Goal: Information Seeking & Learning: Find specific fact

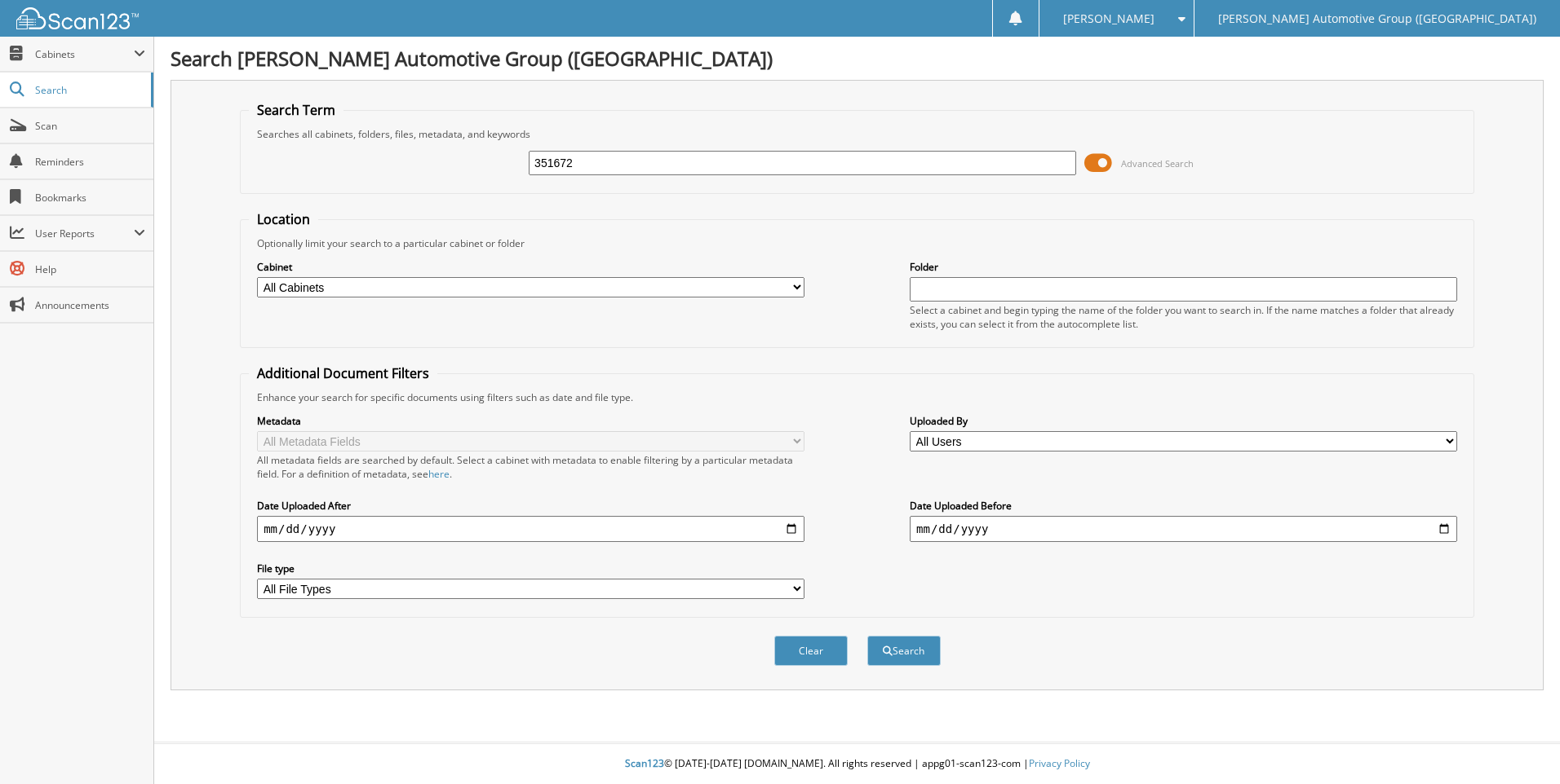
type input "351672"
click at [867, 636] on button "Search" at bounding box center [903, 652] width 73 height 30
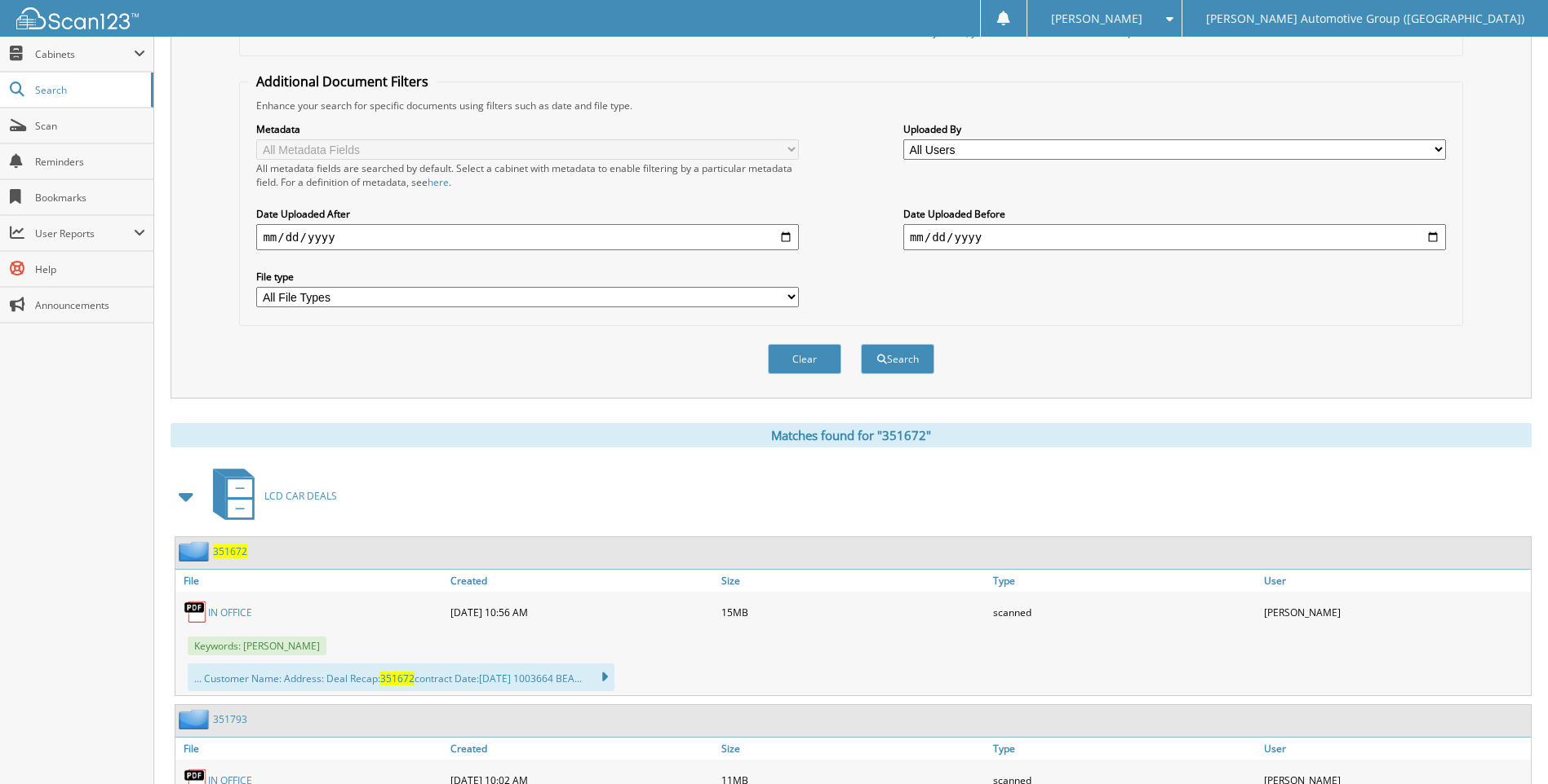
scroll to position [408, 0]
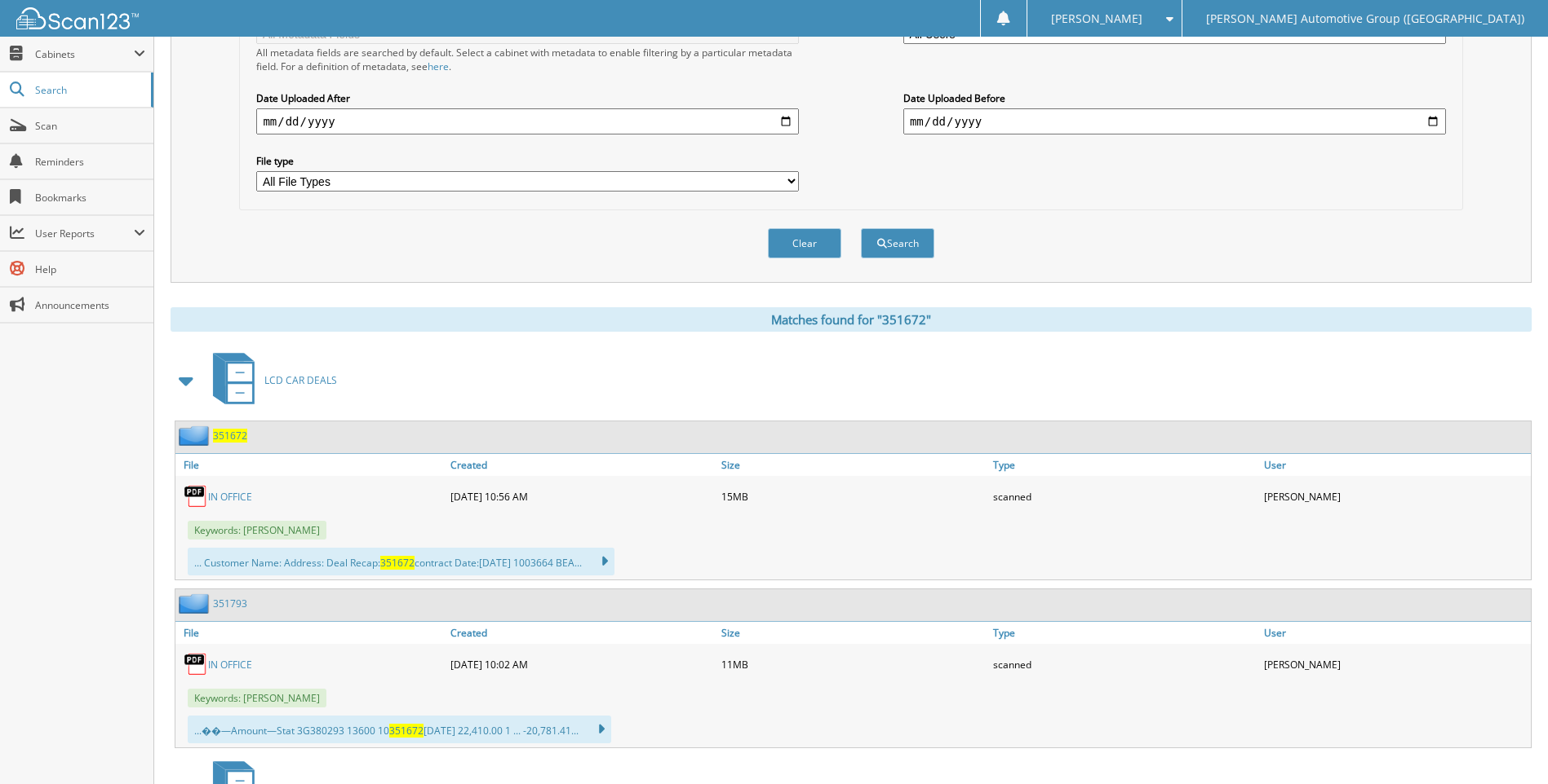
click at [236, 436] on span "351672" at bounding box center [230, 435] width 34 height 14
